Goal: Information Seeking & Learning: Learn about a topic

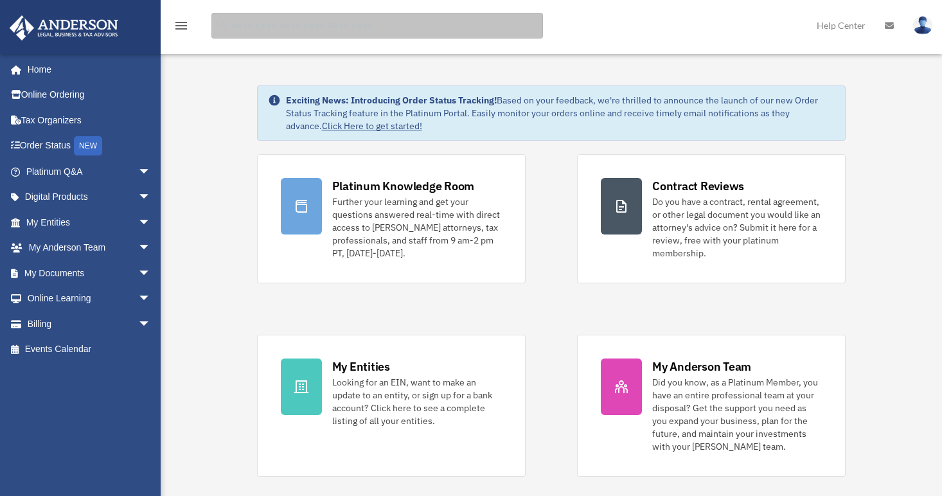
click at [285, 28] on input "search" at bounding box center [376, 26] width 331 height 26
type input "*******"
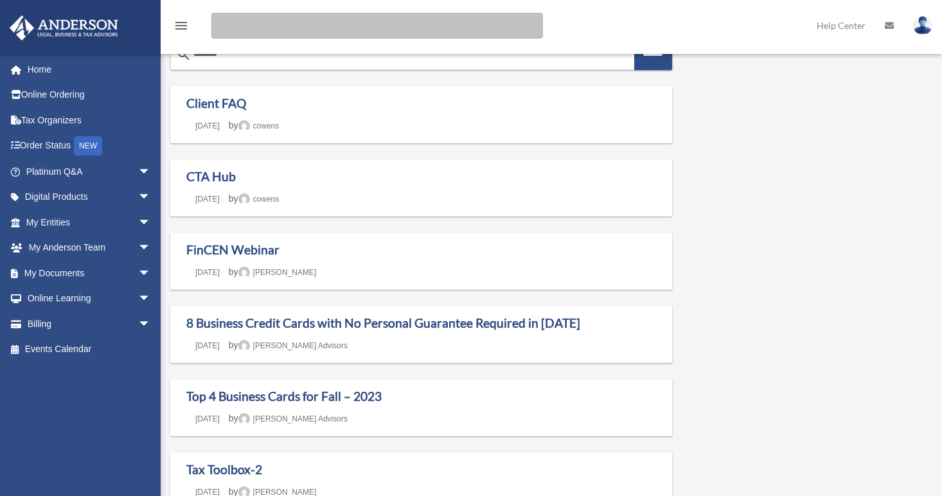
click at [282, 25] on input "Search for:" at bounding box center [376, 26] width 331 height 26
type input "**********"
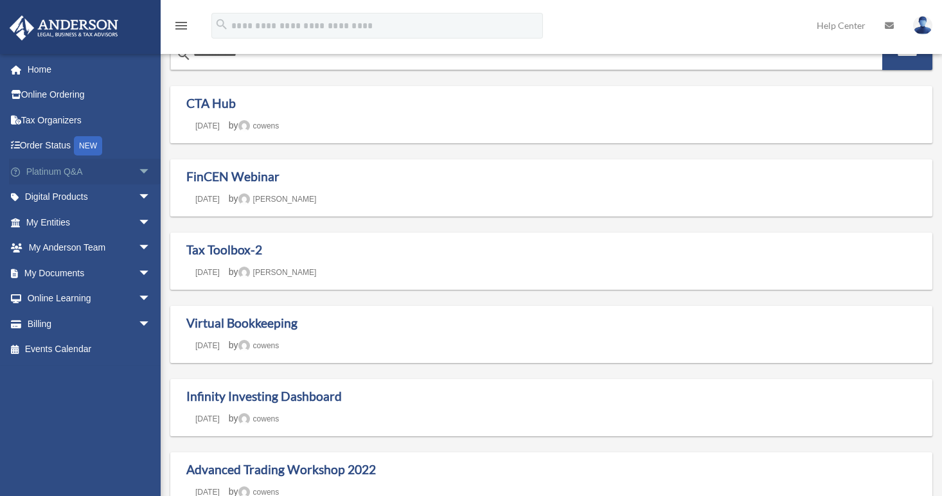
click at [64, 177] on link "Platinum Q&A arrow_drop_down" at bounding box center [89, 172] width 161 height 26
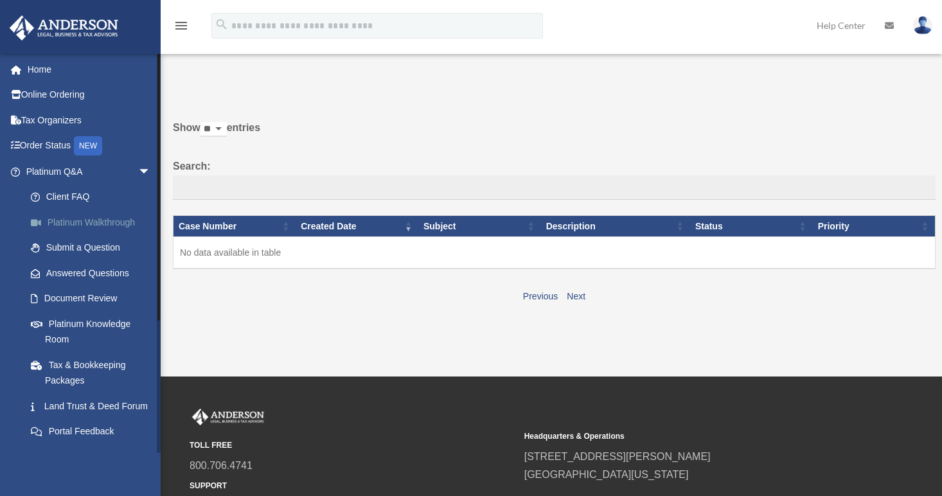
click at [125, 218] on link "Platinum Walkthrough" at bounding box center [94, 222] width 152 height 26
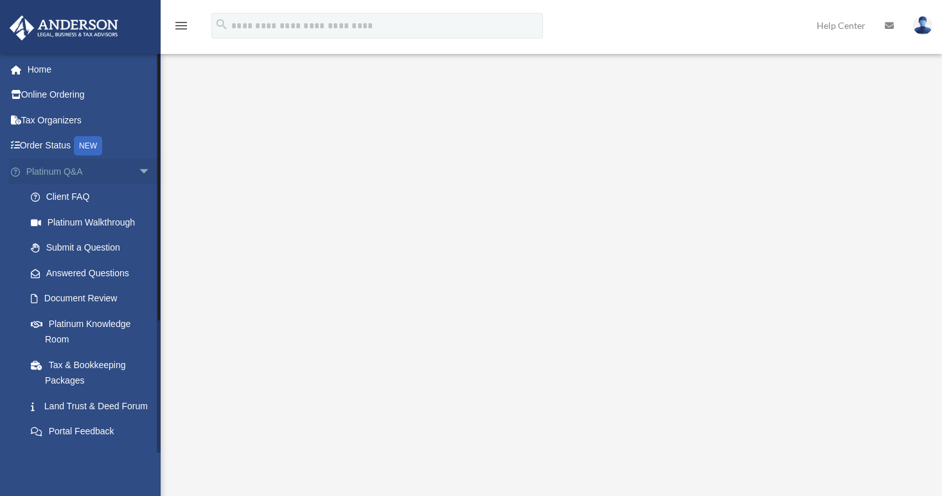
click at [138, 176] on span "arrow_drop_down" at bounding box center [151, 172] width 26 height 26
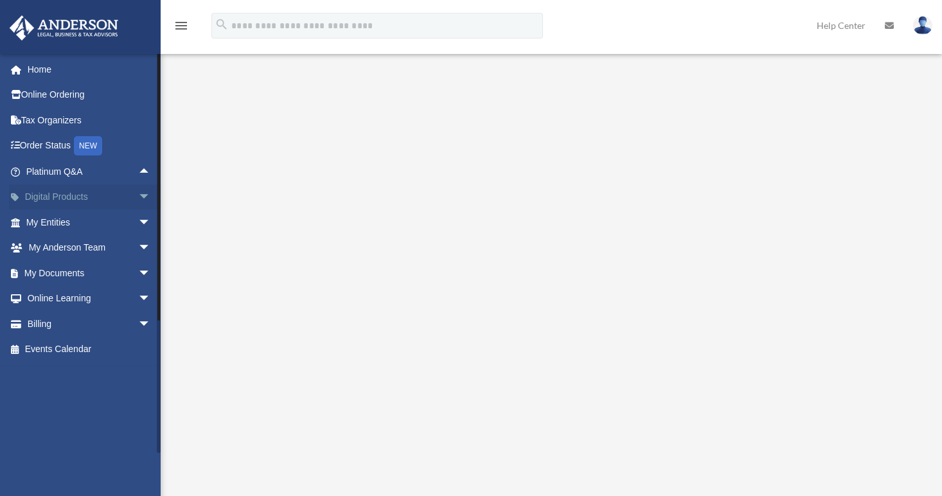
click at [138, 199] on span "arrow_drop_down" at bounding box center [151, 197] width 26 height 26
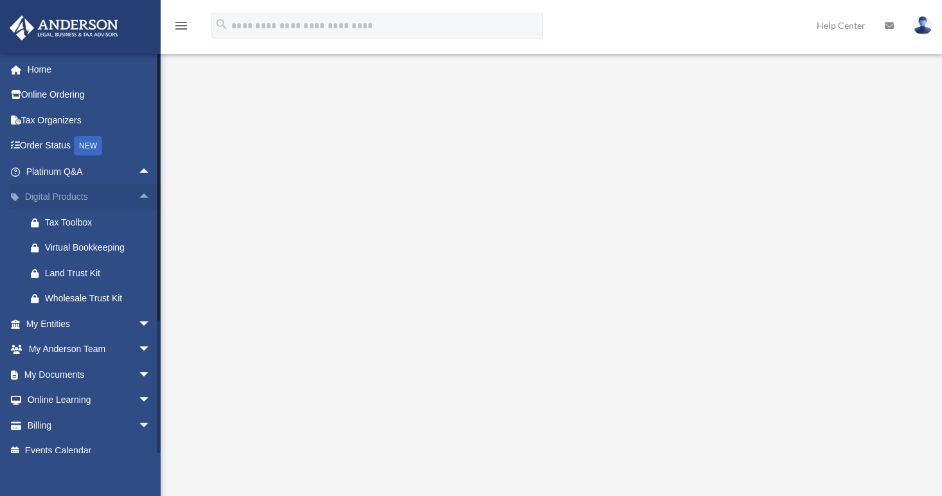
click at [138, 199] on span "arrow_drop_up" at bounding box center [151, 197] width 26 height 26
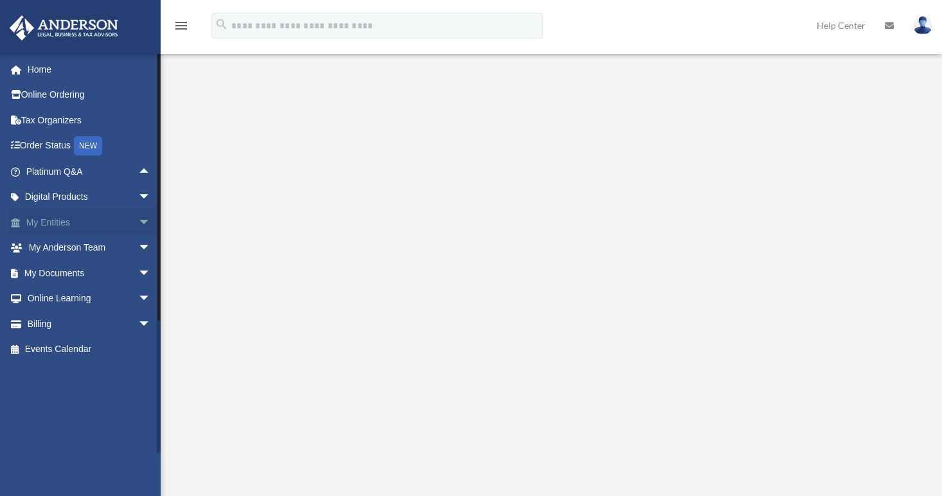
click at [138, 225] on span "arrow_drop_down" at bounding box center [151, 222] width 26 height 26
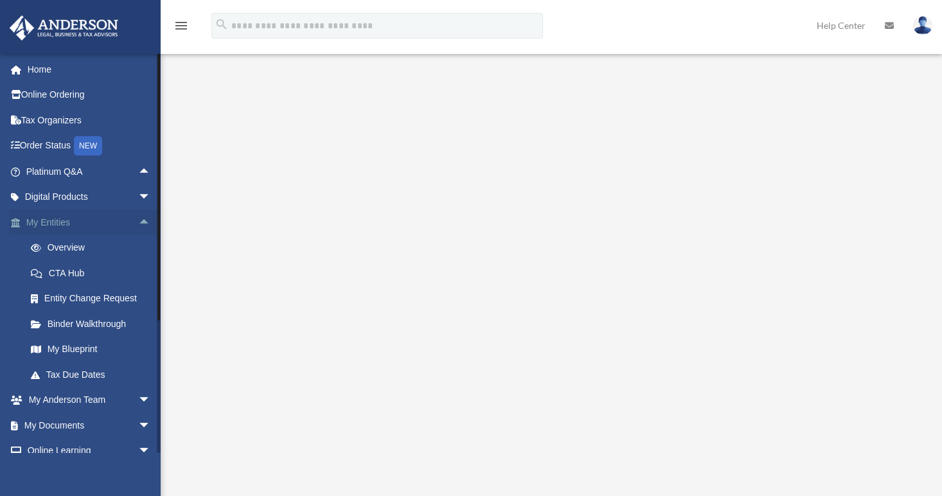
click at [138, 225] on span "arrow_drop_up" at bounding box center [151, 222] width 26 height 26
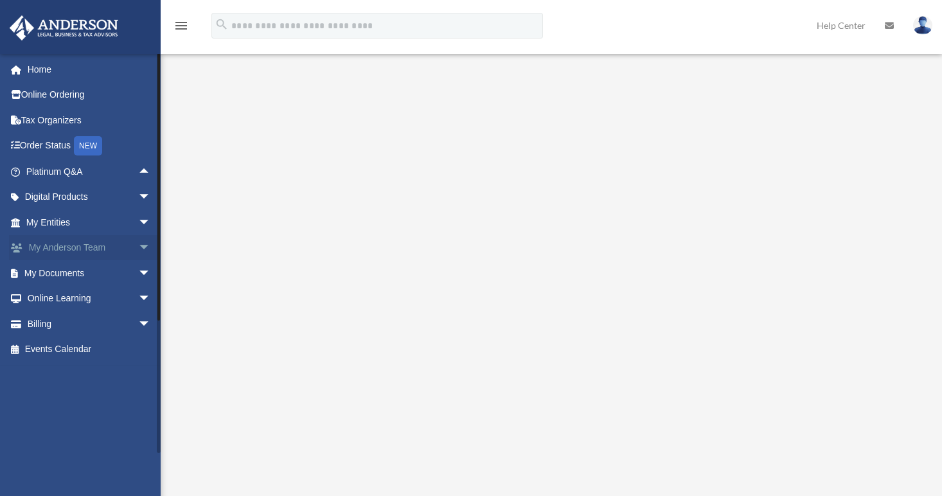
click at [138, 249] on span "arrow_drop_down" at bounding box center [151, 248] width 26 height 26
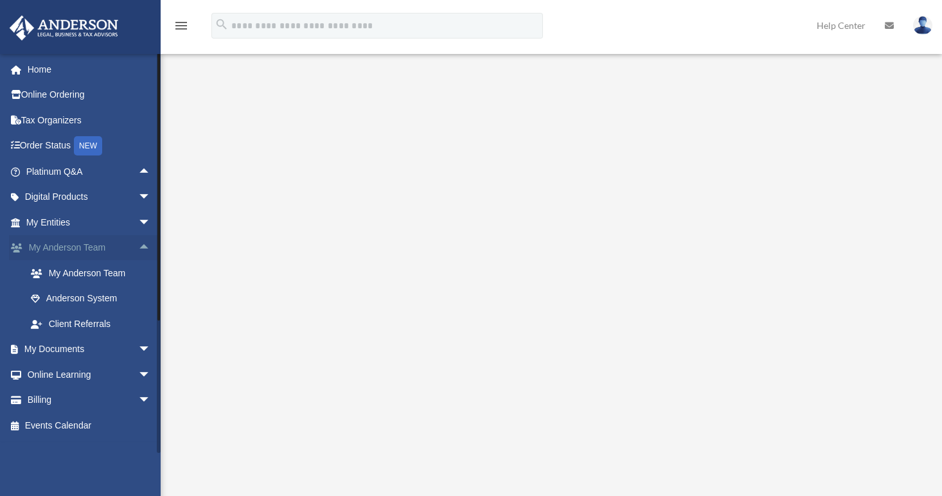
click at [138, 249] on span "arrow_drop_up" at bounding box center [151, 248] width 26 height 26
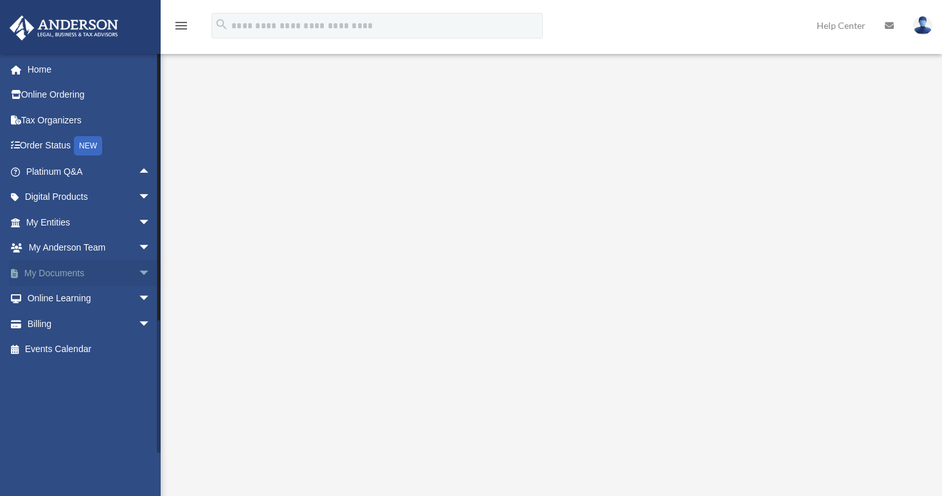
click at [138, 267] on span "arrow_drop_down" at bounding box center [151, 273] width 26 height 26
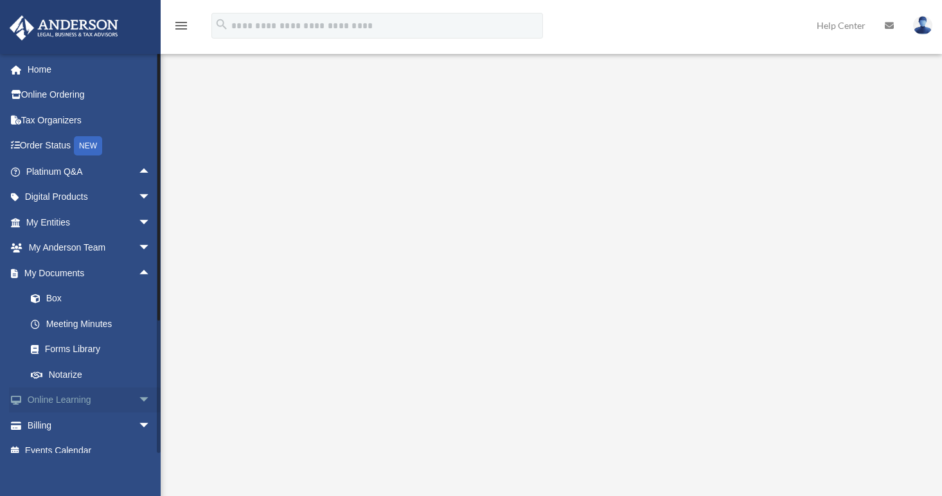
click at [138, 398] on span "arrow_drop_down" at bounding box center [151, 400] width 26 height 26
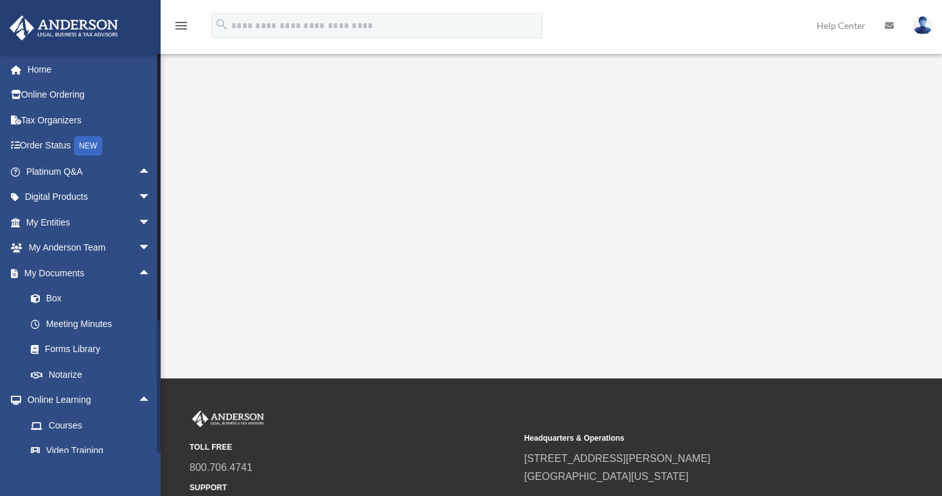
scroll to position [89, 0]
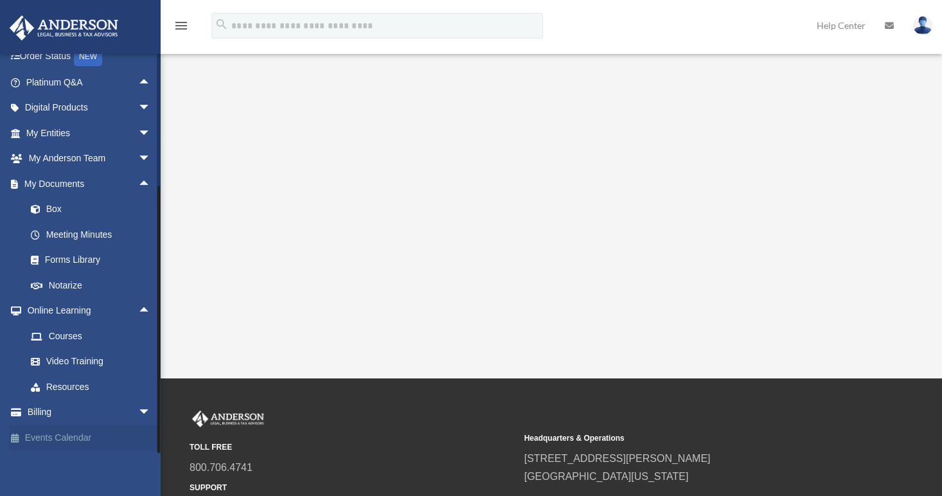
drag, startPoint x: 157, startPoint y: 414, endPoint x: 155, endPoint y: 446, distance: 32.2
click at [155, 446] on div "horacio.staple@gmail.com Sign Out horacio.staple@gmail.com Home Online Ordering…" at bounding box center [80, 253] width 161 height 400
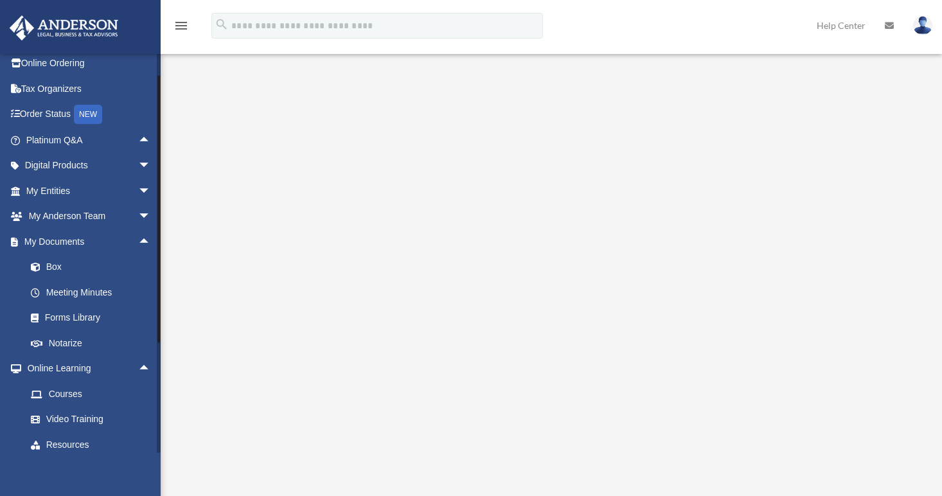
scroll to position [0, 0]
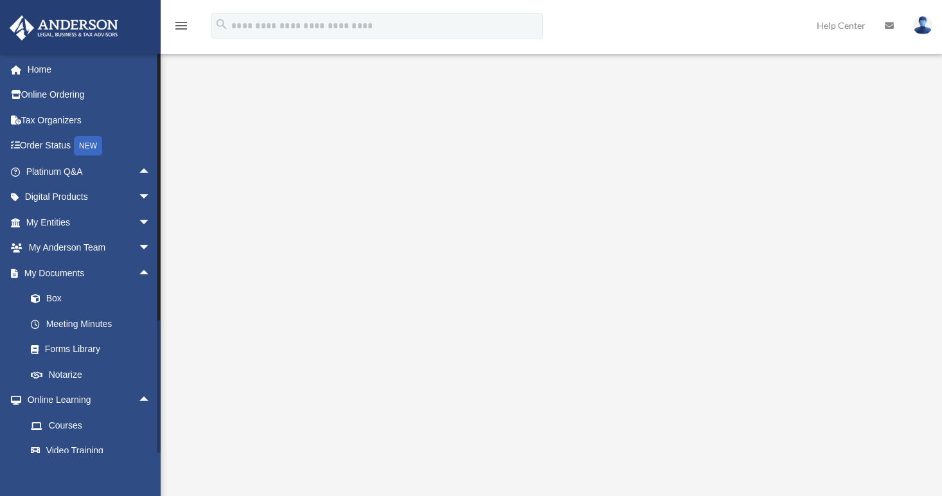
drag, startPoint x: 157, startPoint y: 249, endPoint x: 154, endPoint y: 44, distance: 204.9
click at [154, 43] on div "menu search Site Menu add horacio.staple@gmail.com My Profile Reset Password Lo…" at bounding box center [471, 273] width 942 height 559
click at [138, 225] on span "arrow_drop_down" at bounding box center [151, 222] width 26 height 26
click at [139, 194] on span "arrow_drop_down" at bounding box center [151, 197] width 26 height 26
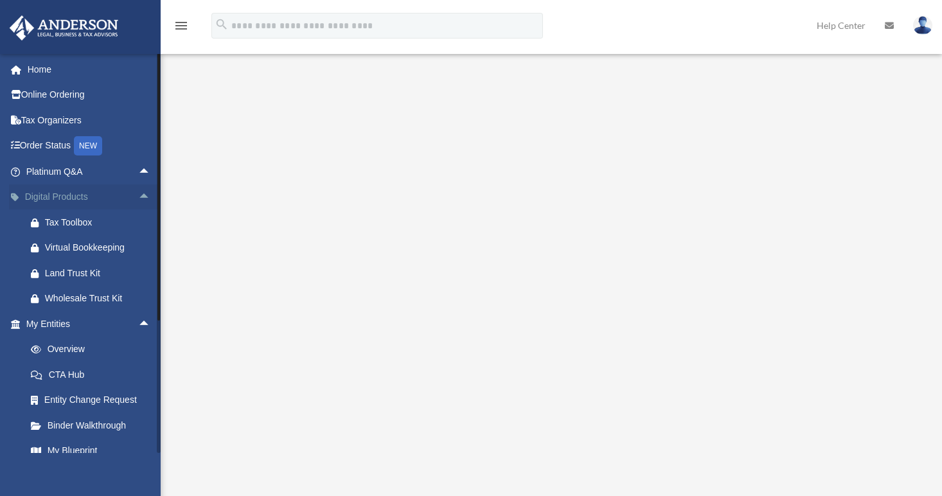
click at [138, 191] on span "arrow_drop_up" at bounding box center [151, 197] width 26 height 26
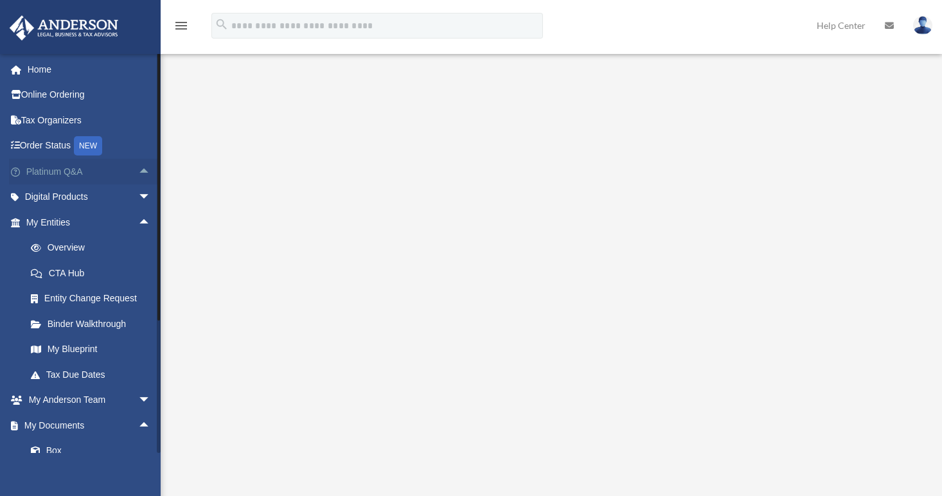
click at [139, 173] on span "arrow_drop_up" at bounding box center [151, 172] width 26 height 26
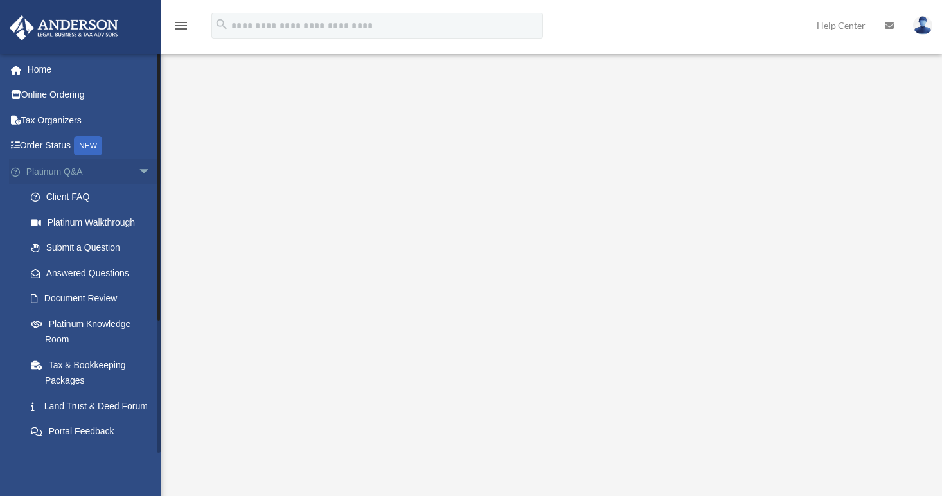
click at [139, 173] on span "arrow_drop_down" at bounding box center [151, 172] width 26 height 26
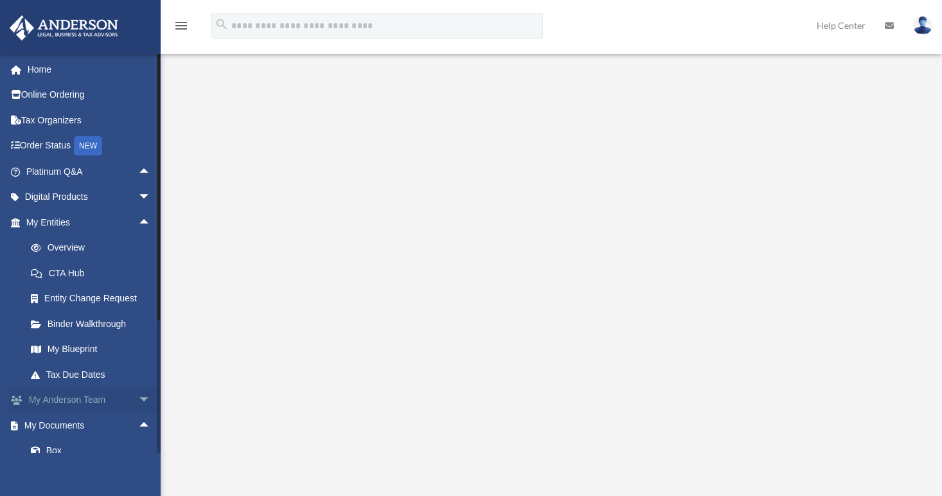
click at [138, 401] on span "arrow_drop_down" at bounding box center [151, 400] width 26 height 26
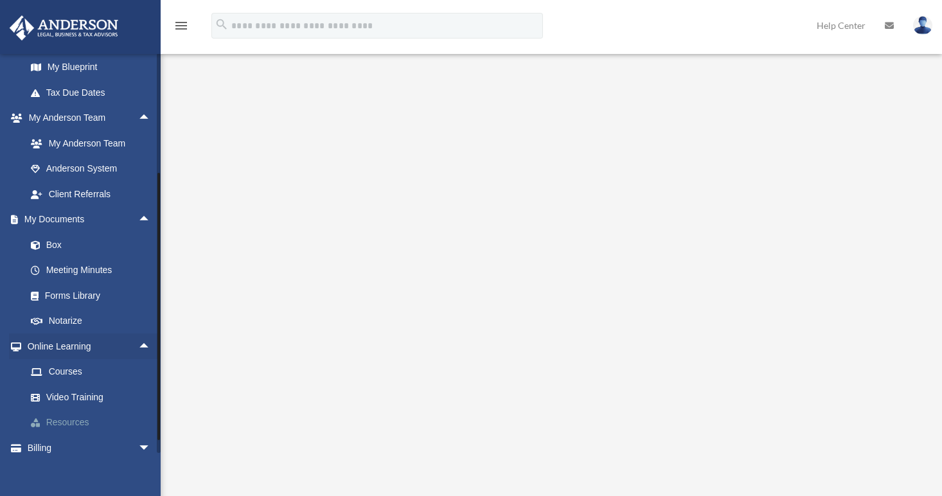
scroll to position [288, 0]
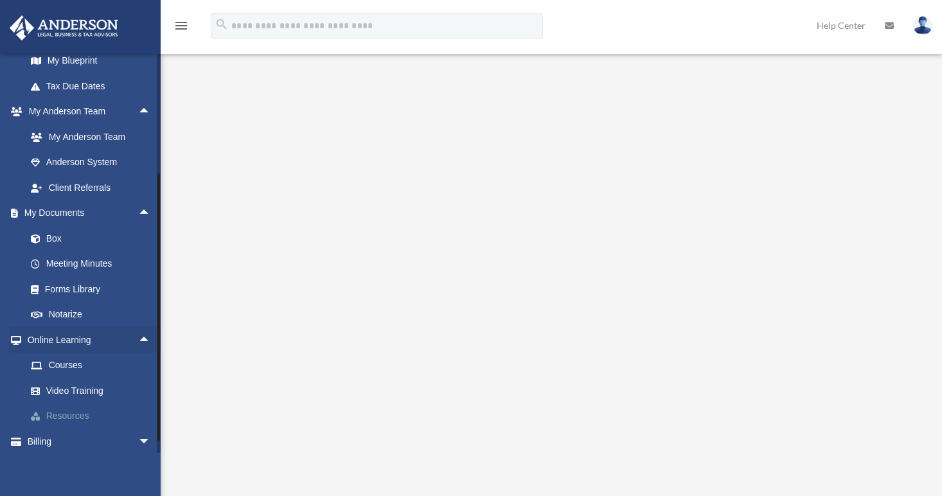
drag, startPoint x: 158, startPoint y: 286, endPoint x: 154, endPoint y: 406, distance: 120.2
click at [154, 406] on div "horacio.staple@gmail.com Sign Out horacio.staple@gmail.com Home Online Ordering…" at bounding box center [80, 253] width 161 height 400
click at [81, 387] on link "Video Training" at bounding box center [94, 391] width 152 height 26
